Goal: Task Accomplishment & Management: Complete application form

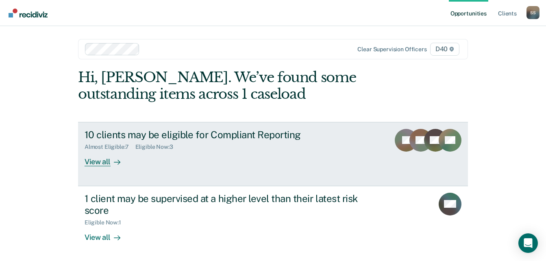
click at [148, 160] on div "10 clients may be eligible for Compliant Reporting Almost Eligible : 7 Eligible…" at bounding box center [237, 147] width 305 height 37
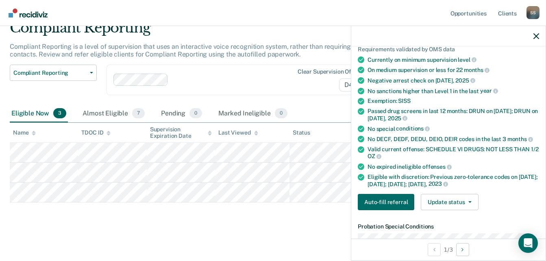
scroll to position [163, 0]
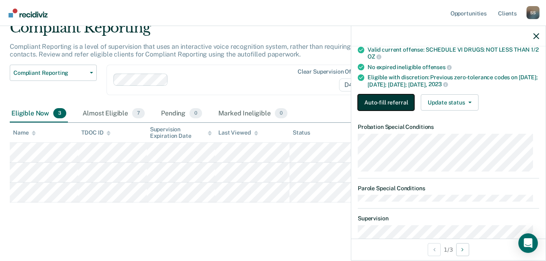
click at [401, 101] on button "Auto-fill referral" at bounding box center [386, 102] width 56 height 16
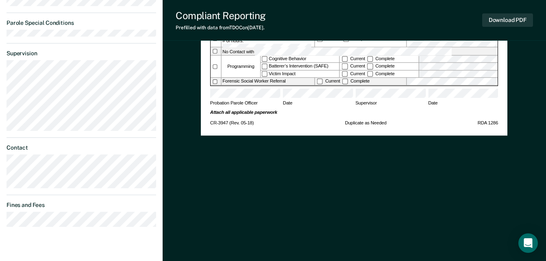
scroll to position [357, 0]
